Goal: Find contact information

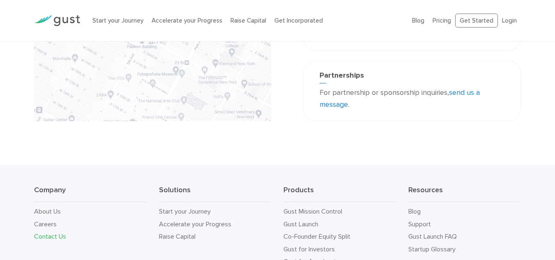
scroll to position [306, 0]
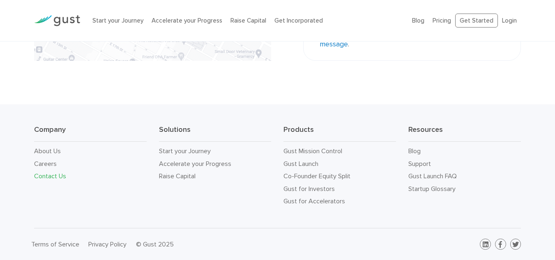
click at [52, 174] on link "Contact Us" at bounding box center [50, 176] width 32 height 8
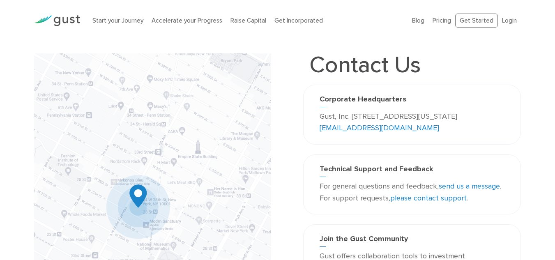
drag, startPoint x: 409, startPoint y: 127, endPoint x: 355, endPoint y: 129, distance: 53.9
click at [355, 129] on p "Gust, Inc. [STREET_ADDRESS][US_STATE] [EMAIL_ADDRESS][DOMAIN_NAME]" at bounding box center [412, 123] width 185 height 24
copy p "[EMAIL_ADDRESS][DOMAIN_NAME]"
click at [452, 137] on div "Corporate Headquarters Gust, Inc. [STREET_ADDRESS][US_STATE] [EMAIL_ADDRESS][DO…" at bounding box center [412, 115] width 218 height 60
